Goal: Task Accomplishment & Management: Complete application form

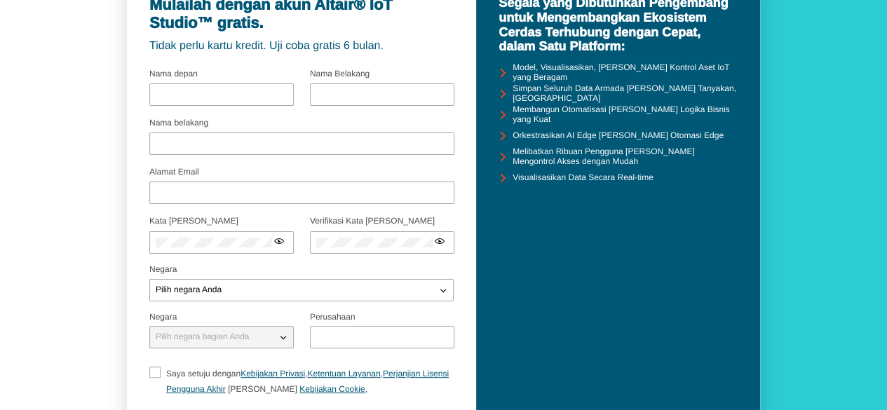
scroll to position [95, 0]
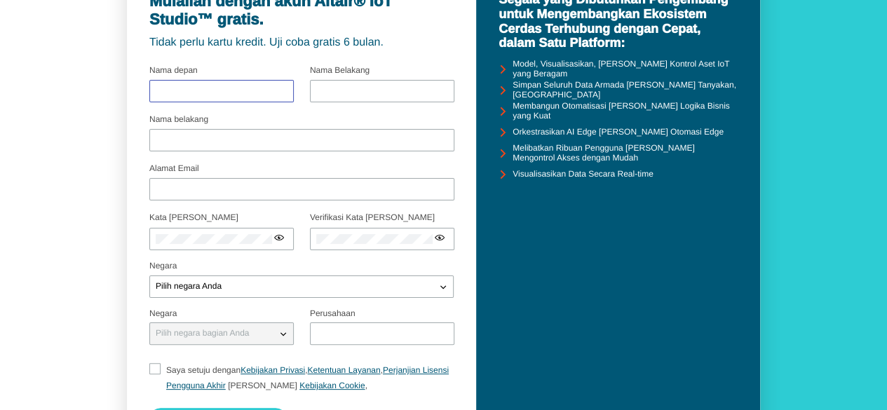
click at [255, 92] on input "text" at bounding box center [222, 91] width 132 height 10
type input "putri"
type input "siregar"
click at [227, 137] on input "Nama belakang" at bounding box center [302, 140] width 292 height 10
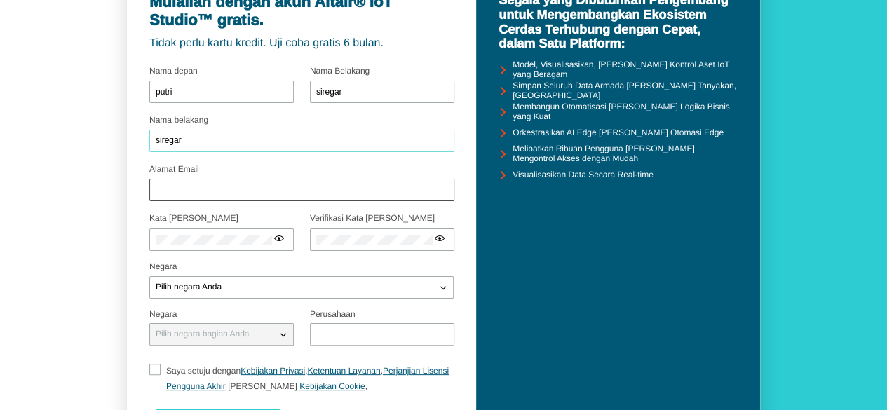
type input "siregar"
click at [185, 197] on div at bounding box center [301, 190] width 305 height 22
click at [182, 191] on input "Alamat Email" at bounding box center [302, 190] width 292 height 10
type input "[EMAIL_ADDRESS][DOMAIN_NAME]"
click at [226, 231] on div at bounding box center [221, 240] width 144 height 22
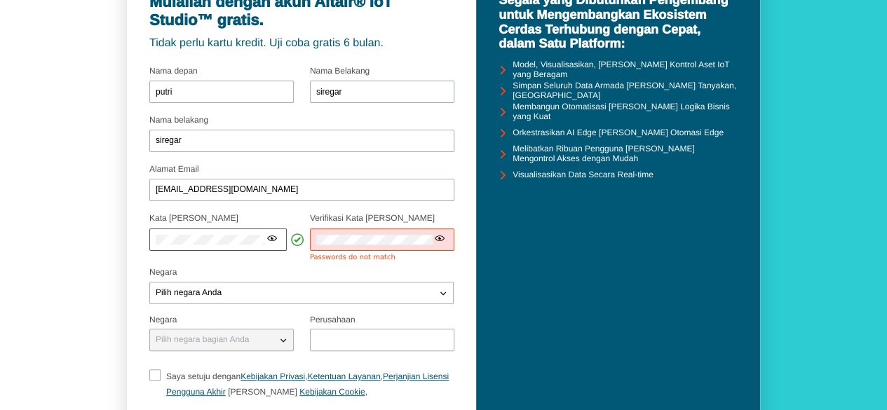
click at [271, 239] on iron-icon at bounding box center [271, 238] width 11 height 11
click at [142, 242] on div "Mulailah dengan akun Altair® IoT Studio™ gratis. Tidak perlu kartu kredit. Uji …" at bounding box center [301, 235] width 349 height 528
click at [257, 293] on div "Pilih negara Anda" at bounding box center [293, 293] width 286 height 14
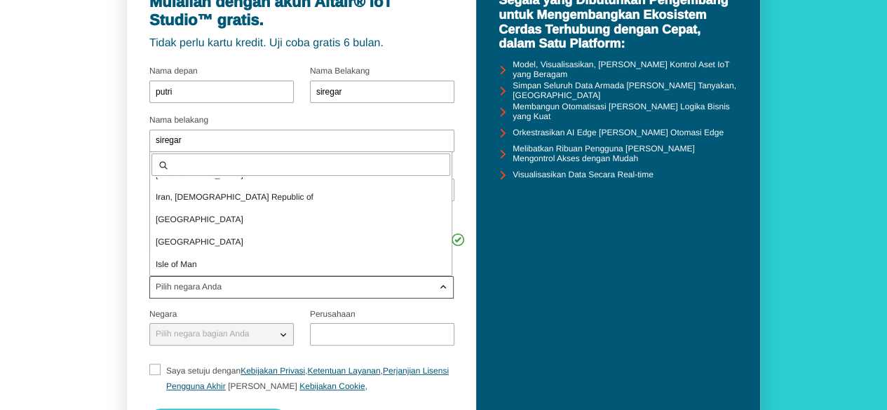
scroll to position [2045, 0]
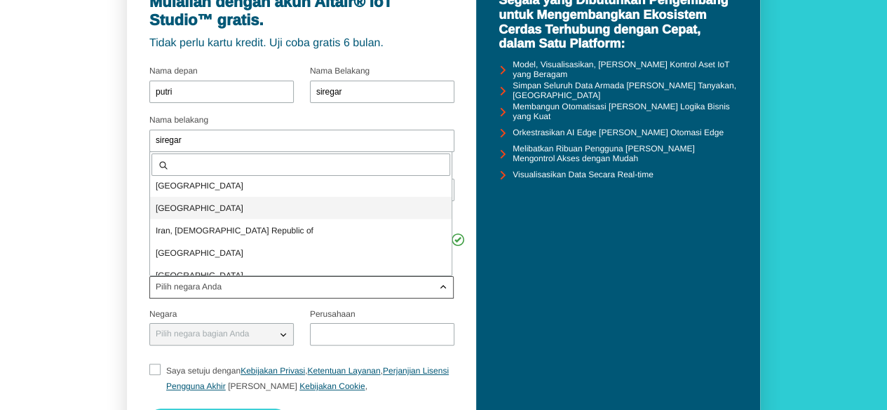
click at [245, 208] on p "[GEOGRAPHIC_DATA]" at bounding box center [301, 208] width 302 height 14
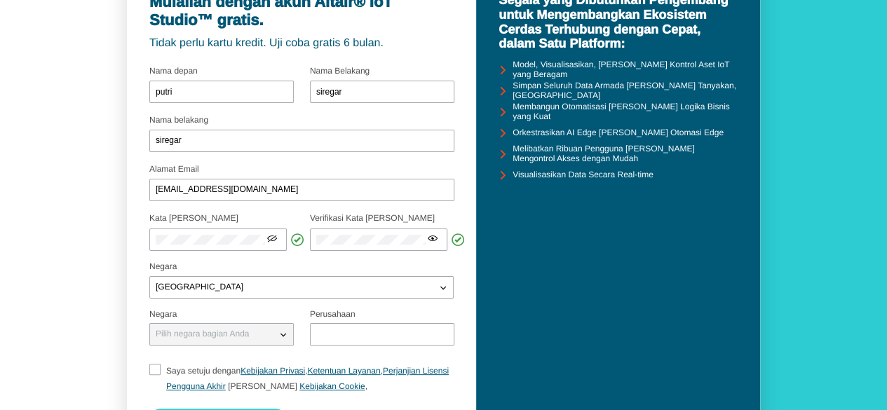
click at [288, 334] on iron-icon at bounding box center [283, 334] width 14 height 14
click at [282, 334] on iron-icon at bounding box center [283, 334] width 14 height 14
click at [226, 333] on p "Pilih negara bagian Anda" at bounding box center [202, 335] width 104 height 10
click at [154, 374] on input "Saya setuju dengan Kebijakan Privasi , Ketentuan Layanan , Perjanjian Lisensi P…" at bounding box center [153, 379] width 9 height 30
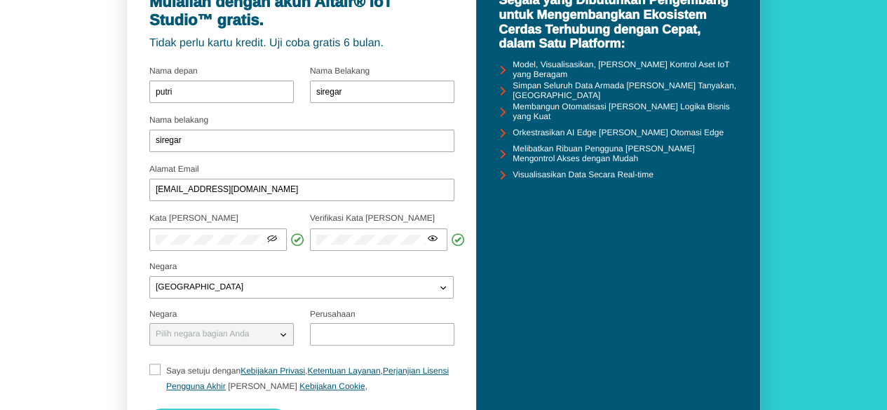
checkbox input "true"
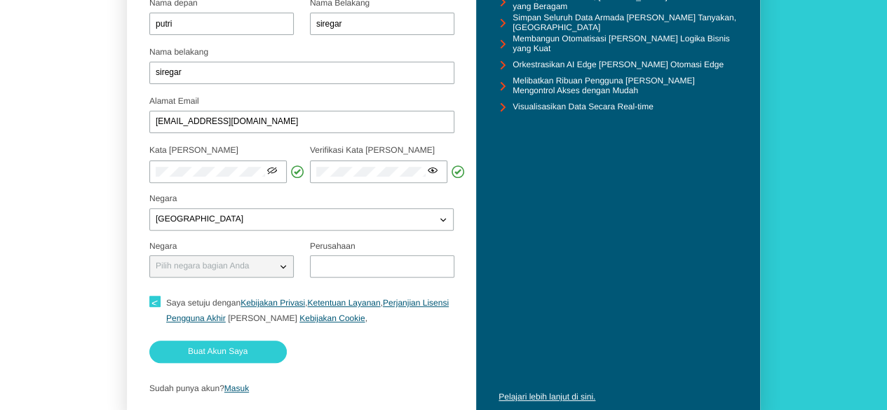
scroll to position [167, 0]
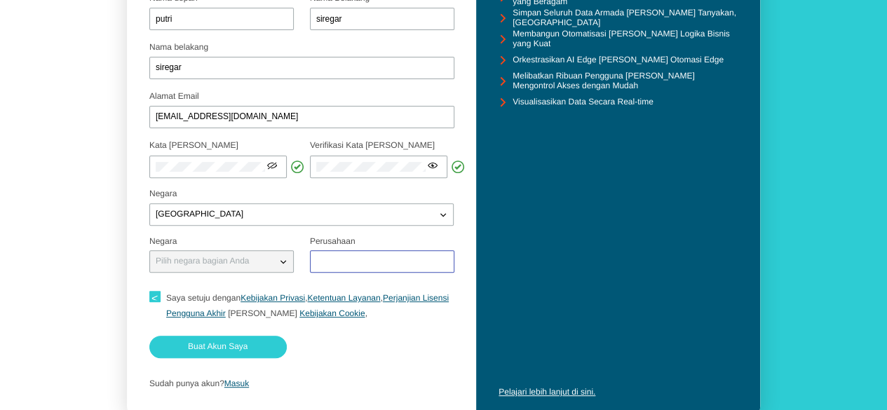
click at [333, 263] on input "text" at bounding box center [382, 262] width 132 height 10
type input "-"
click at [285, 262] on iron-icon at bounding box center [283, 262] width 14 height 14
click at [229, 350] on font "Buat Akun Saya" at bounding box center [218, 346] width 60 height 10
